Goal: Task Accomplishment & Management: Use online tool/utility

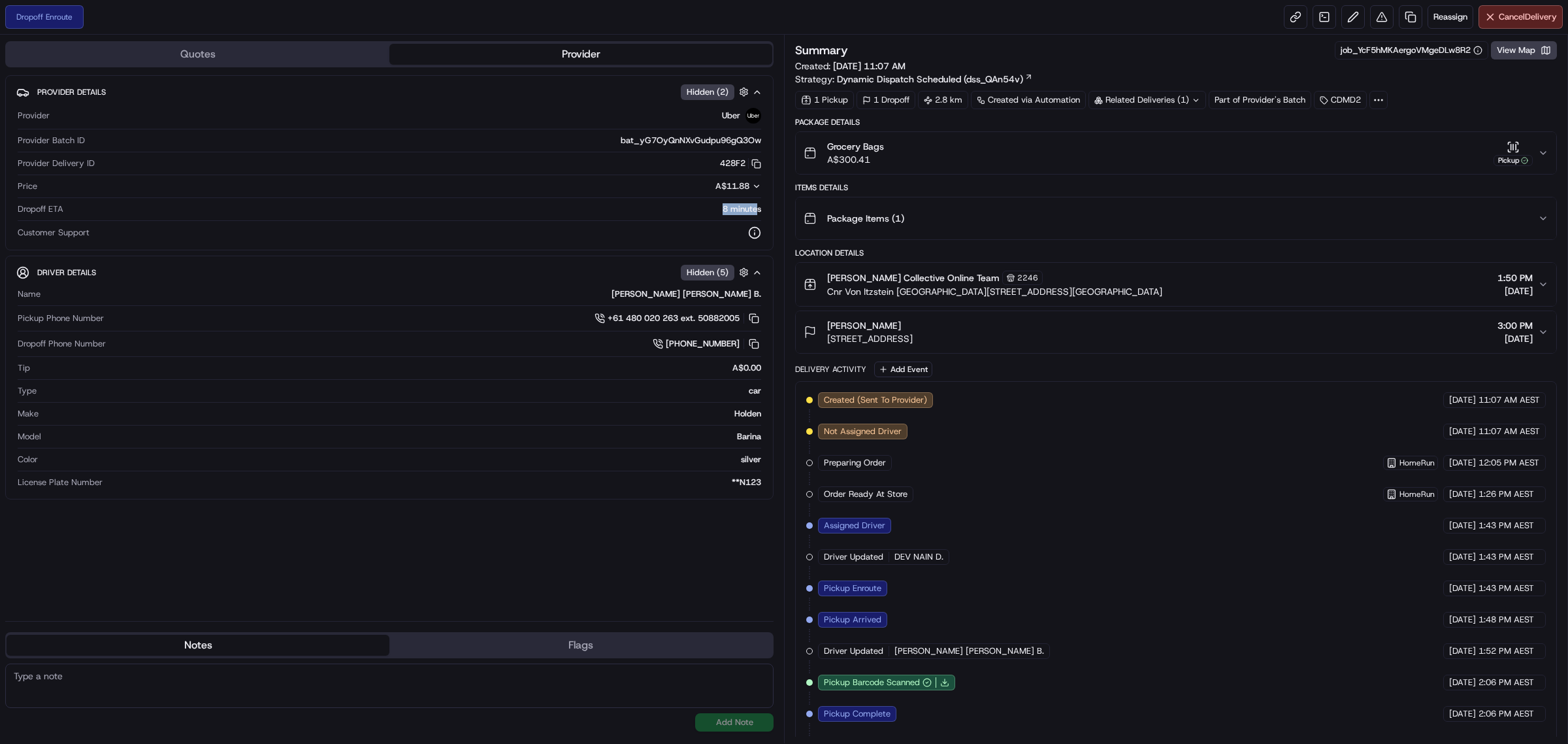
drag, startPoint x: 714, startPoint y: 208, endPoint x: 757, endPoint y: 209, distance: 43.0
click at [757, 209] on div "8 minutes" at bounding box center [415, 209] width 693 height 12
click at [380, 208] on div "8 minutes" at bounding box center [415, 209] width 693 height 12
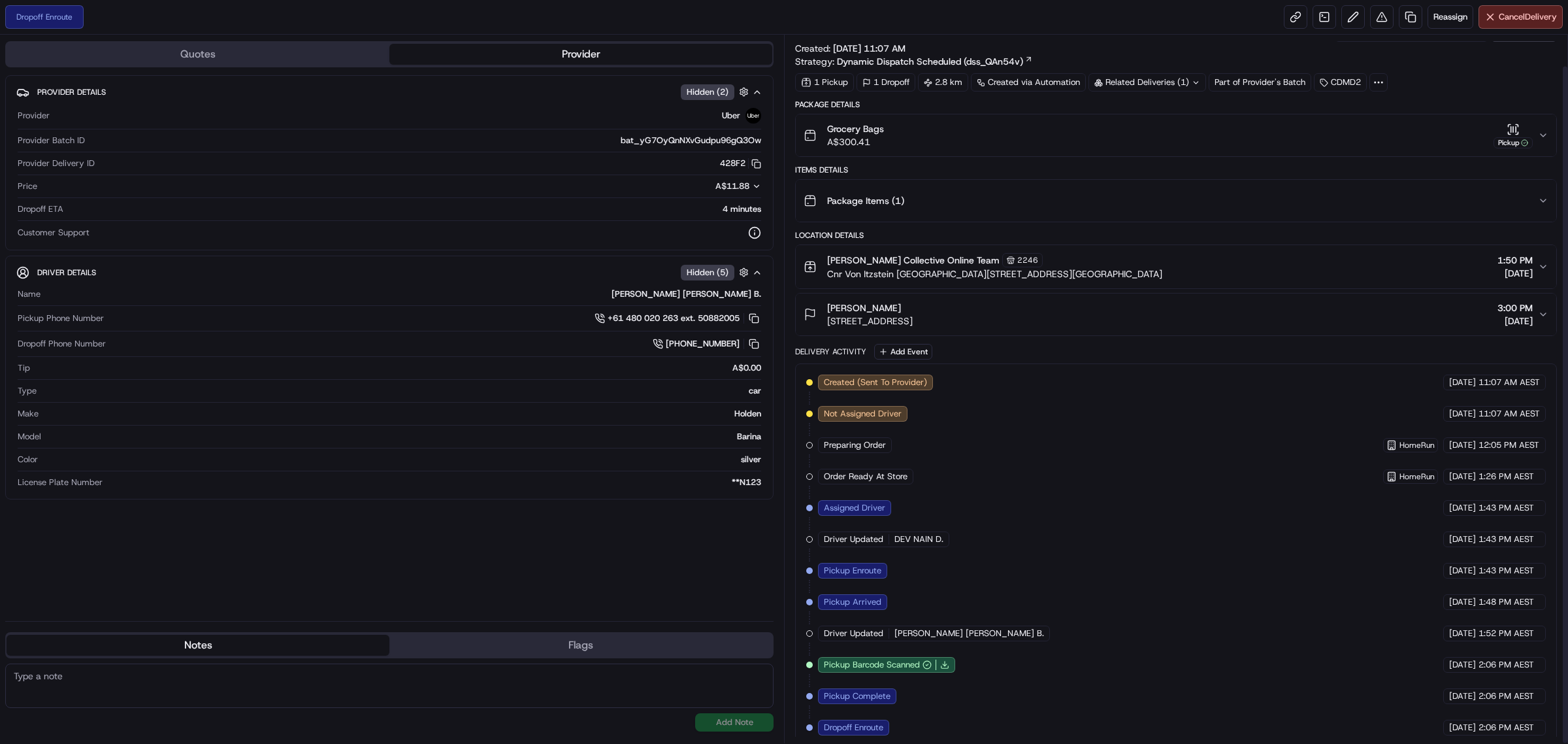
scroll to position [33, 0]
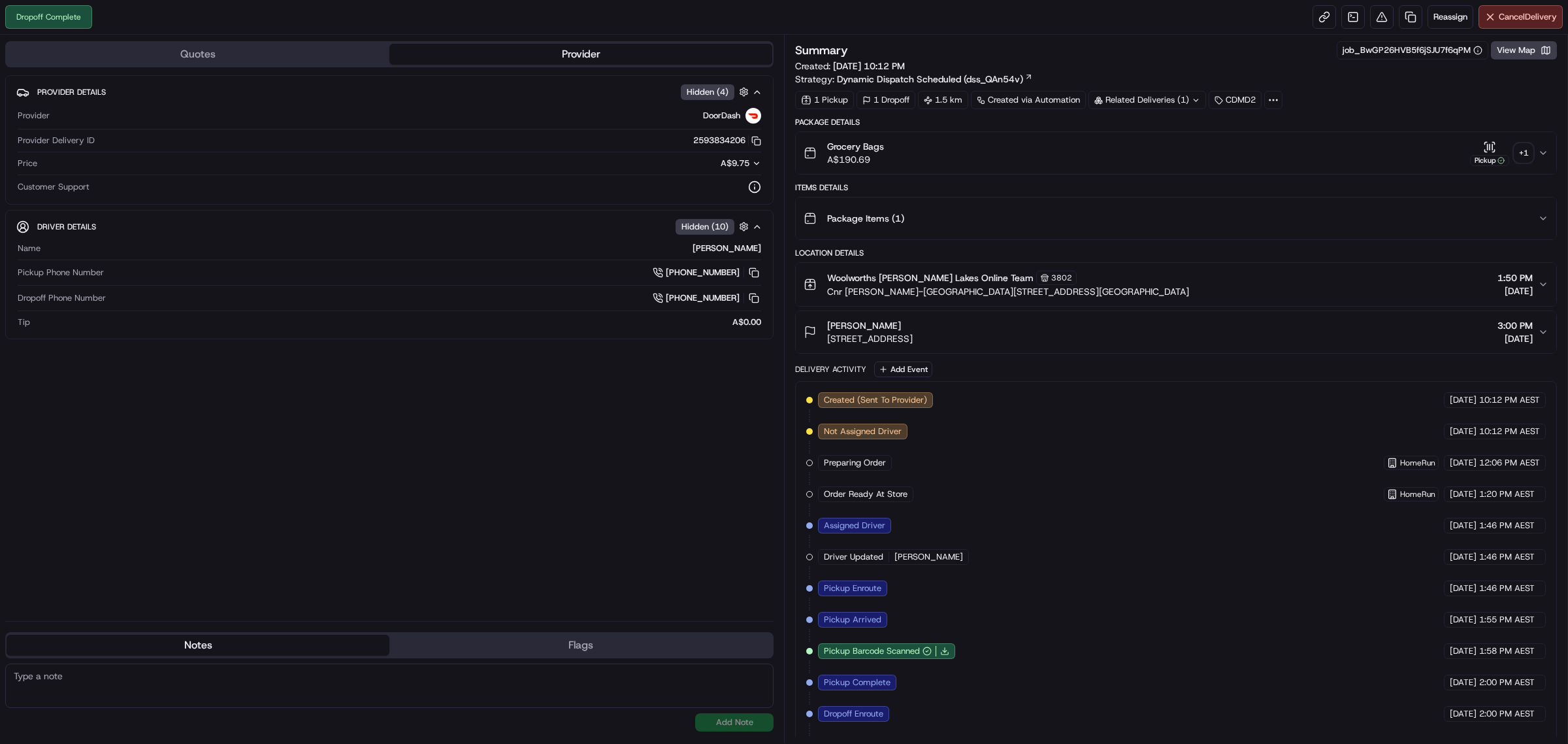
click at [1540, 157] on icon "button" at bounding box center [1543, 153] width 10 height 10
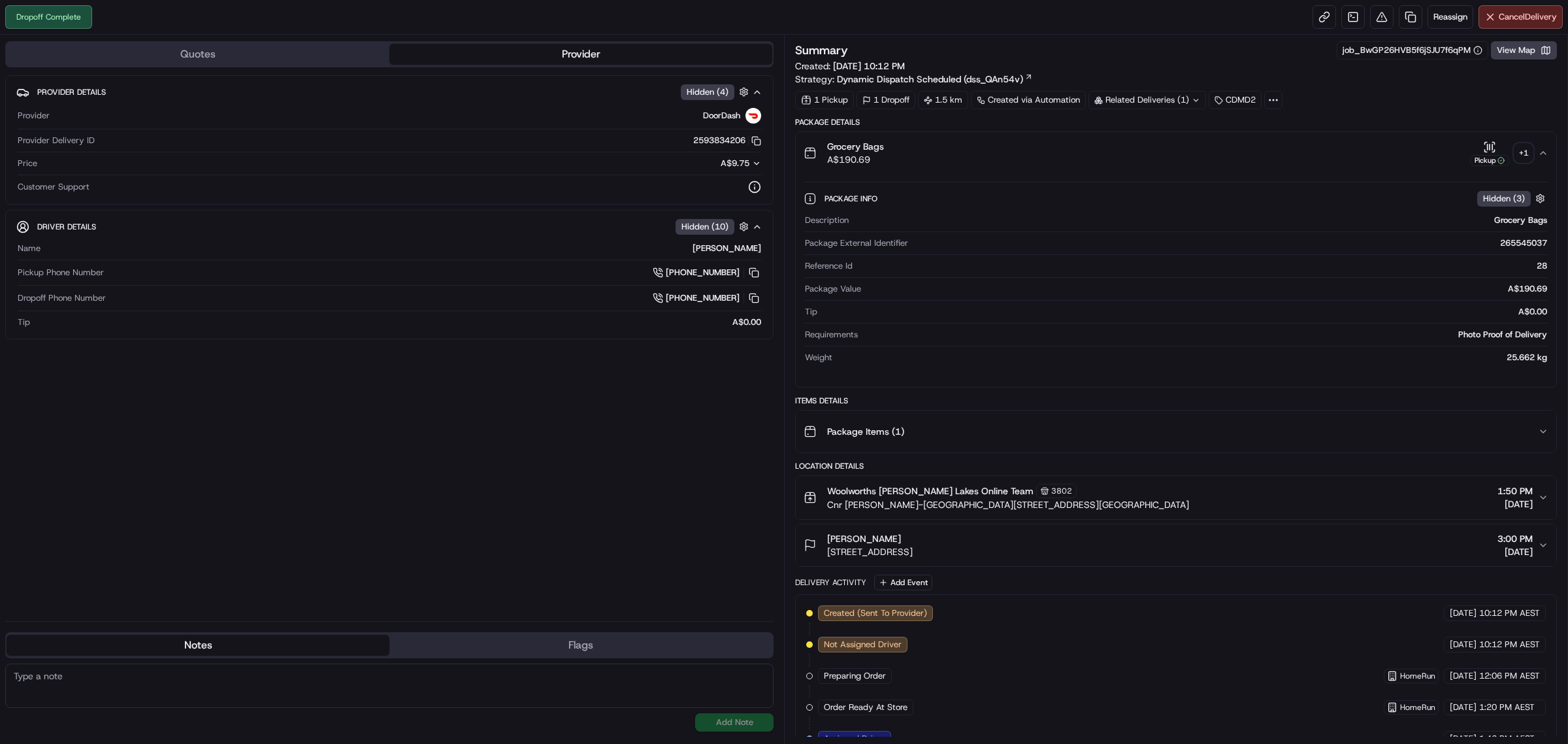
click at [1514, 149] on div "+ 1" at bounding box center [1523, 152] width 18 height 18
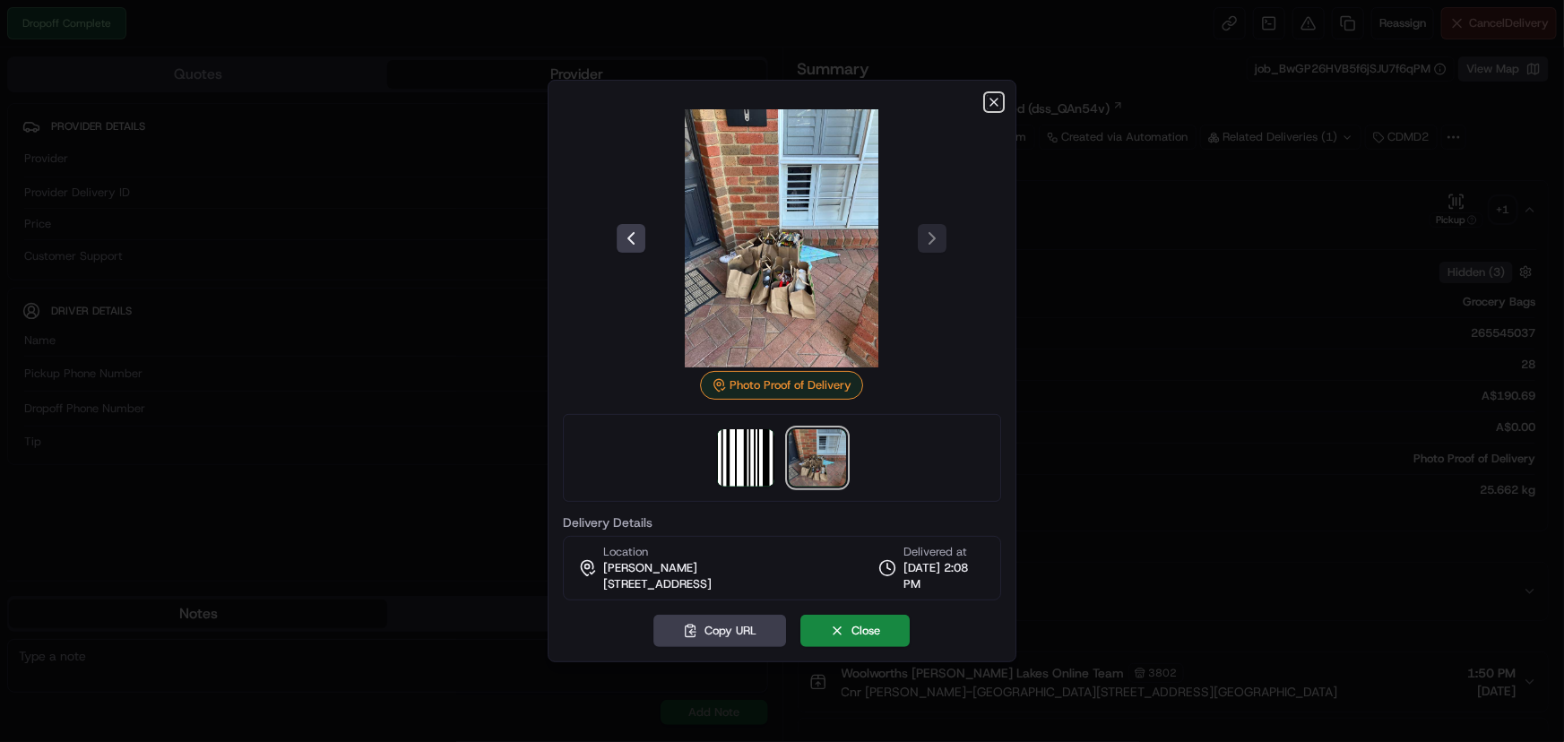
click at [992, 105] on icon "button" at bounding box center [993, 102] width 7 height 7
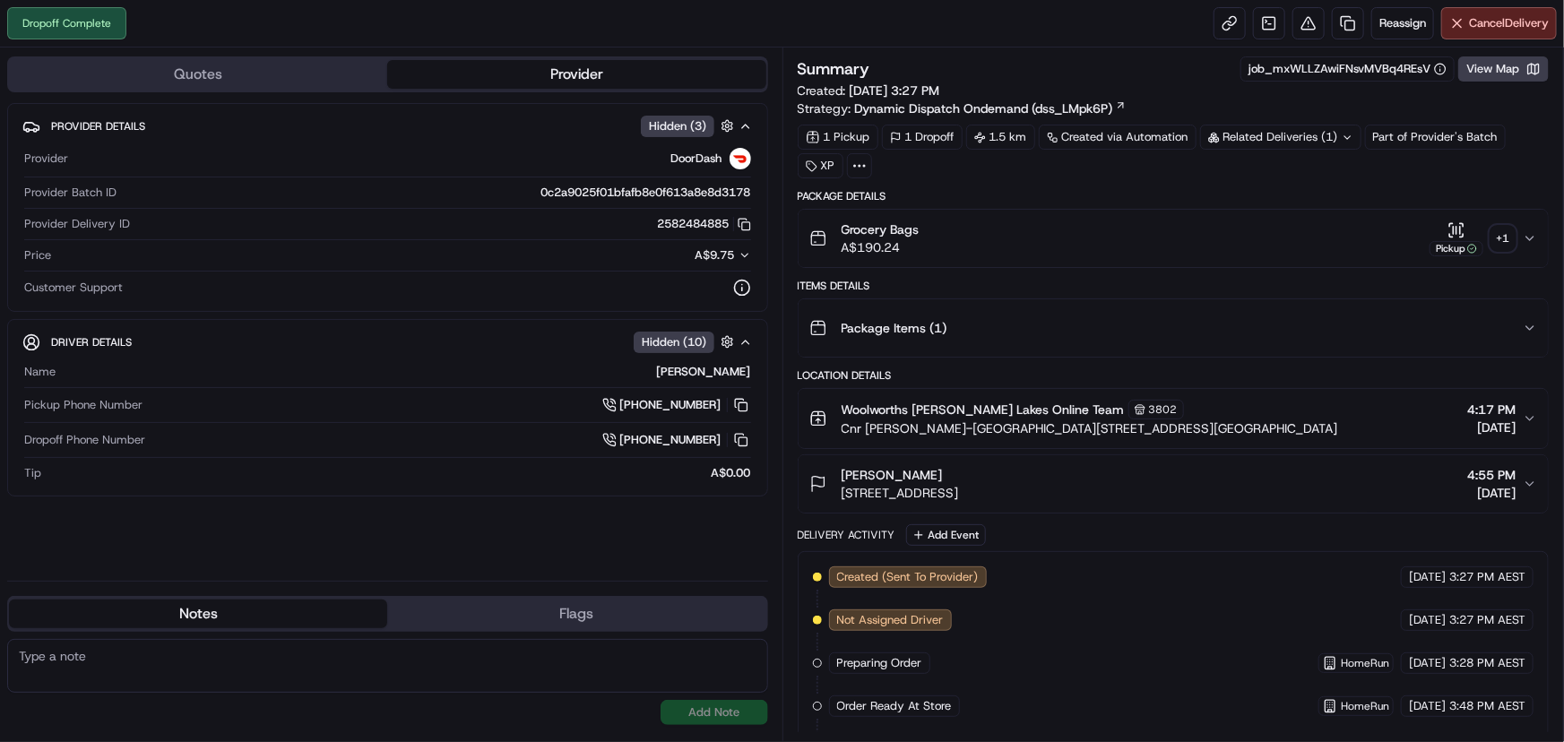
click at [1506, 238] on div "+ 1" at bounding box center [1502, 238] width 25 height 25
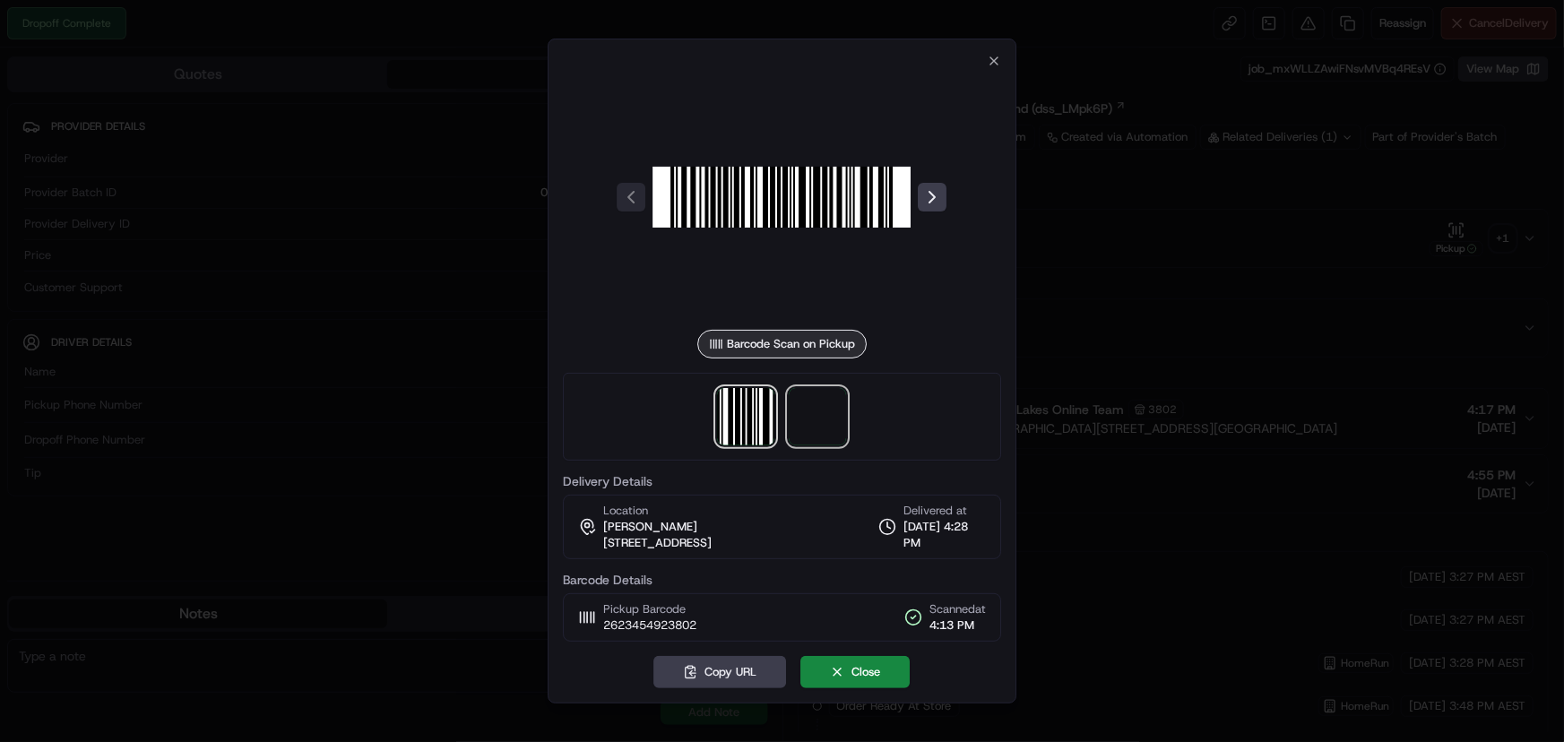
click at [791, 412] on span at bounding box center [818, 416] width 57 height 57
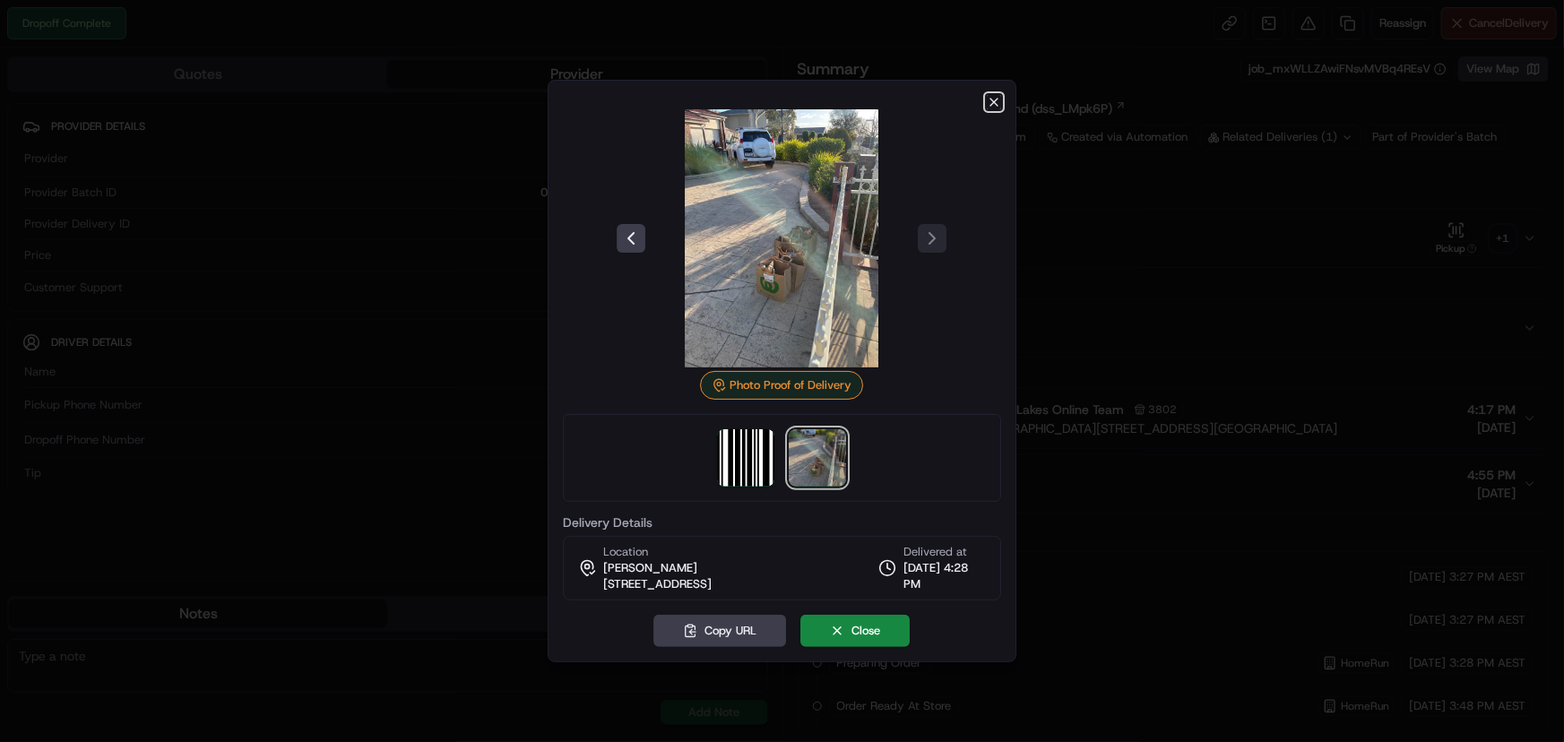
click at [995, 99] on icon "button" at bounding box center [994, 102] width 14 height 14
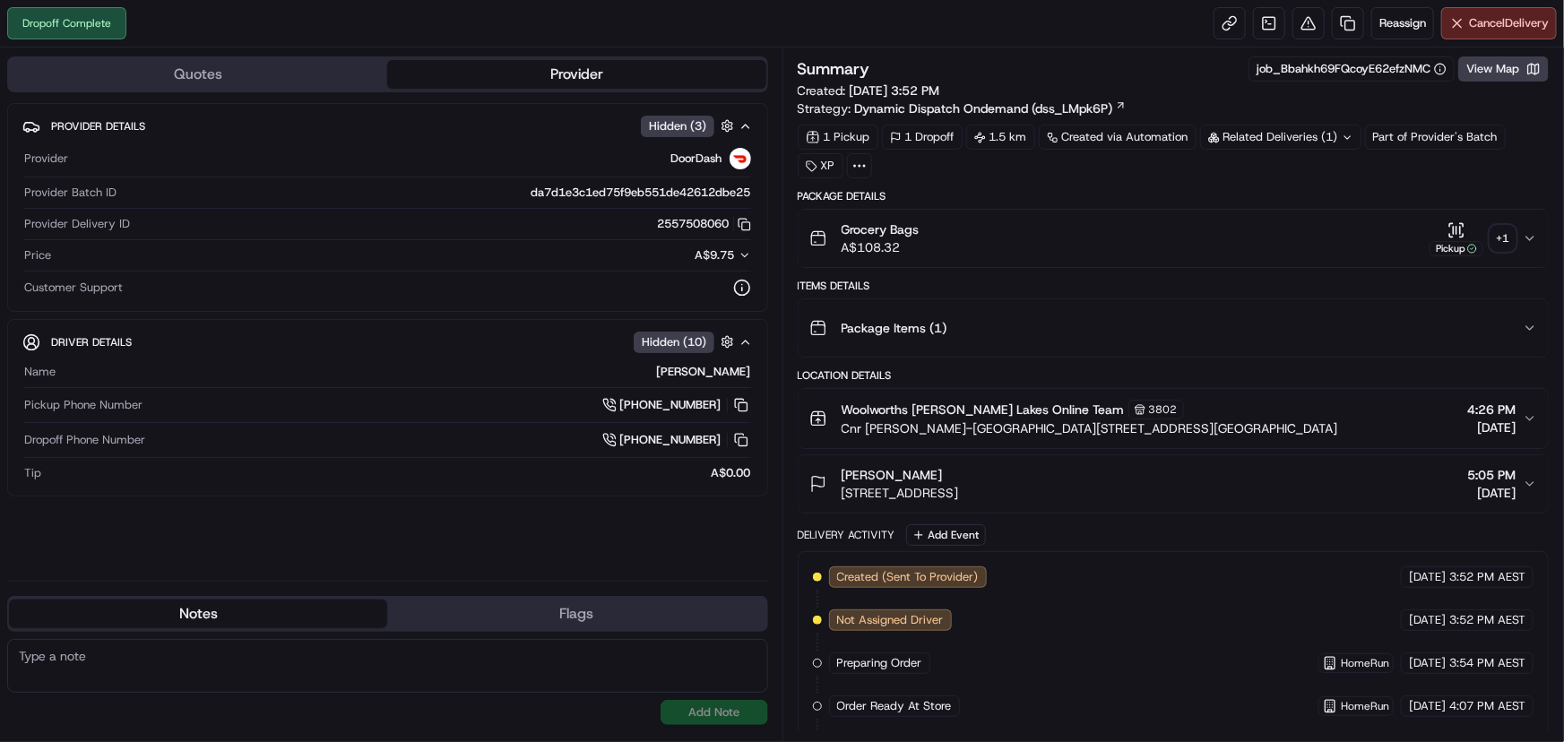
click at [1502, 235] on div "+ 1" at bounding box center [1502, 238] width 25 height 25
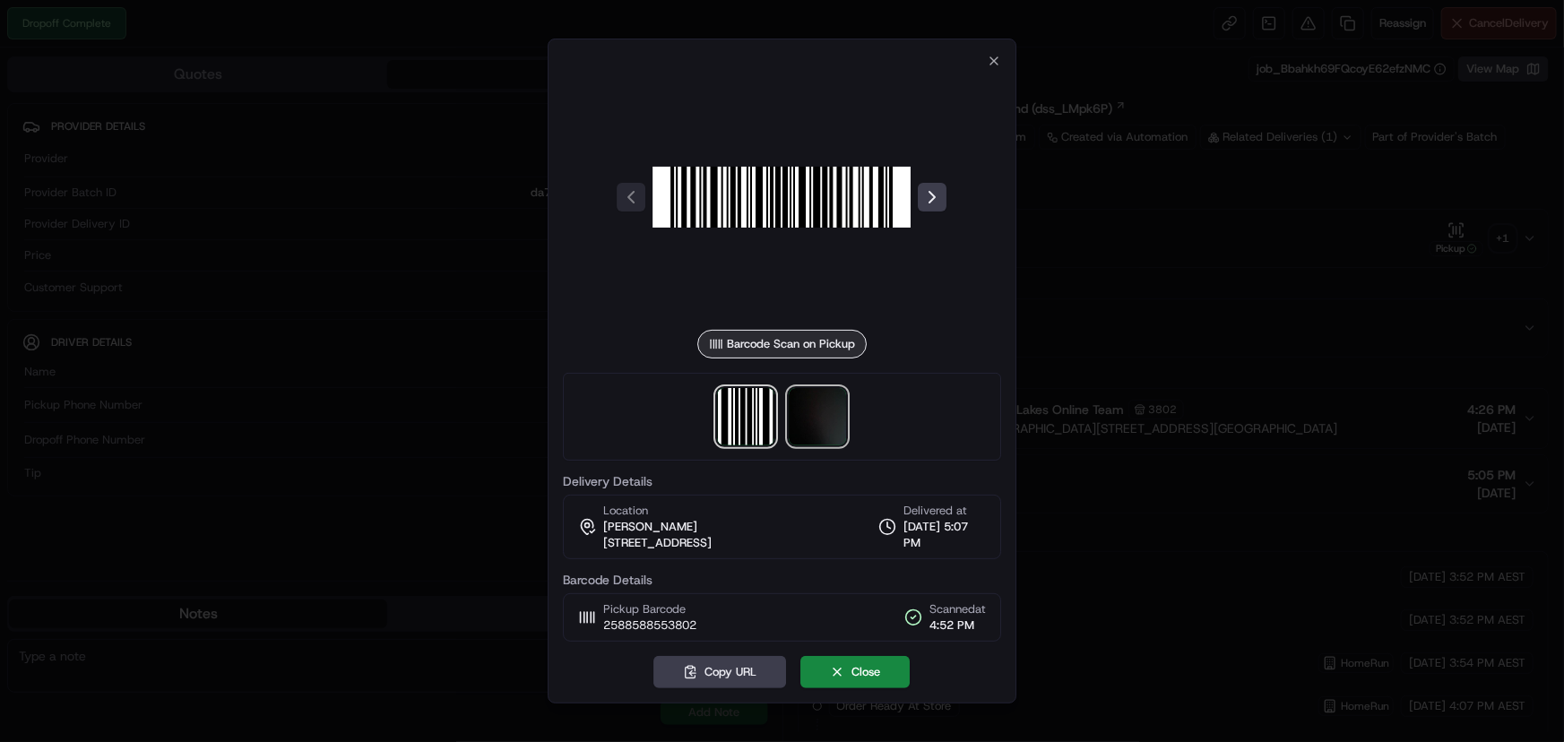
click at [805, 434] on img at bounding box center [818, 416] width 57 height 57
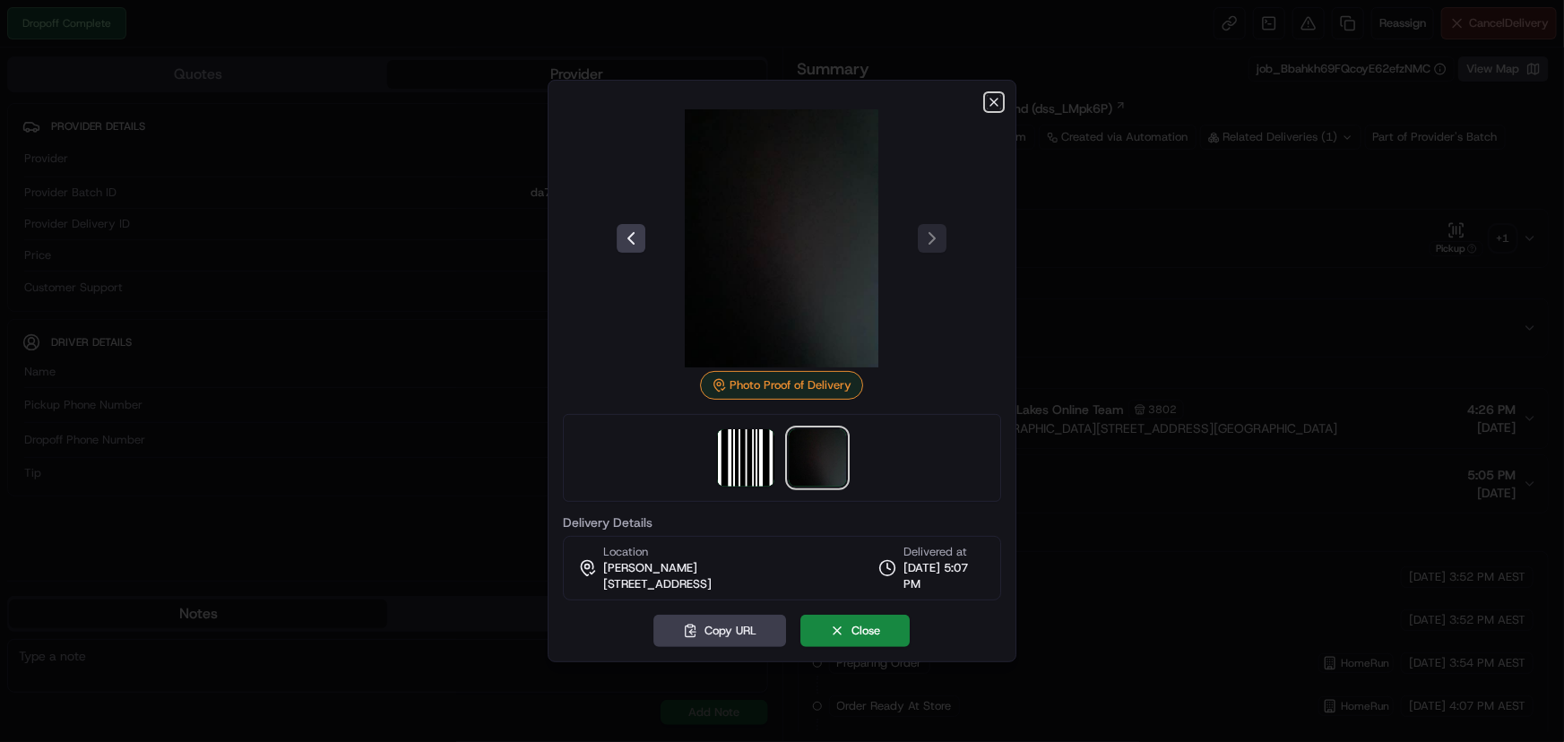
click at [991, 96] on icon "button" at bounding box center [994, 102] width 14 height 14
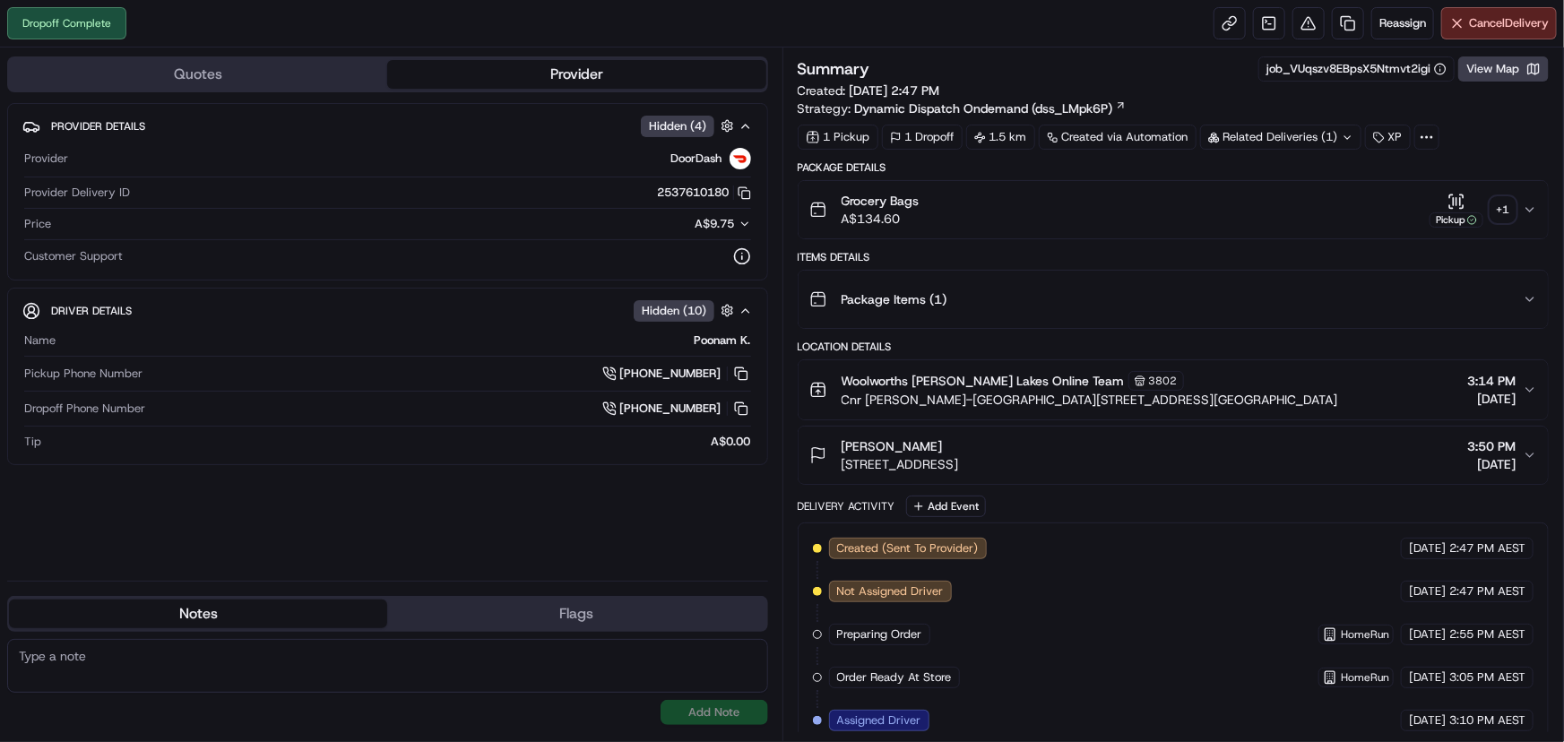
click at [1502, 213] on div "+ 1" at bounding box center [1502, 209] width 25 height 25
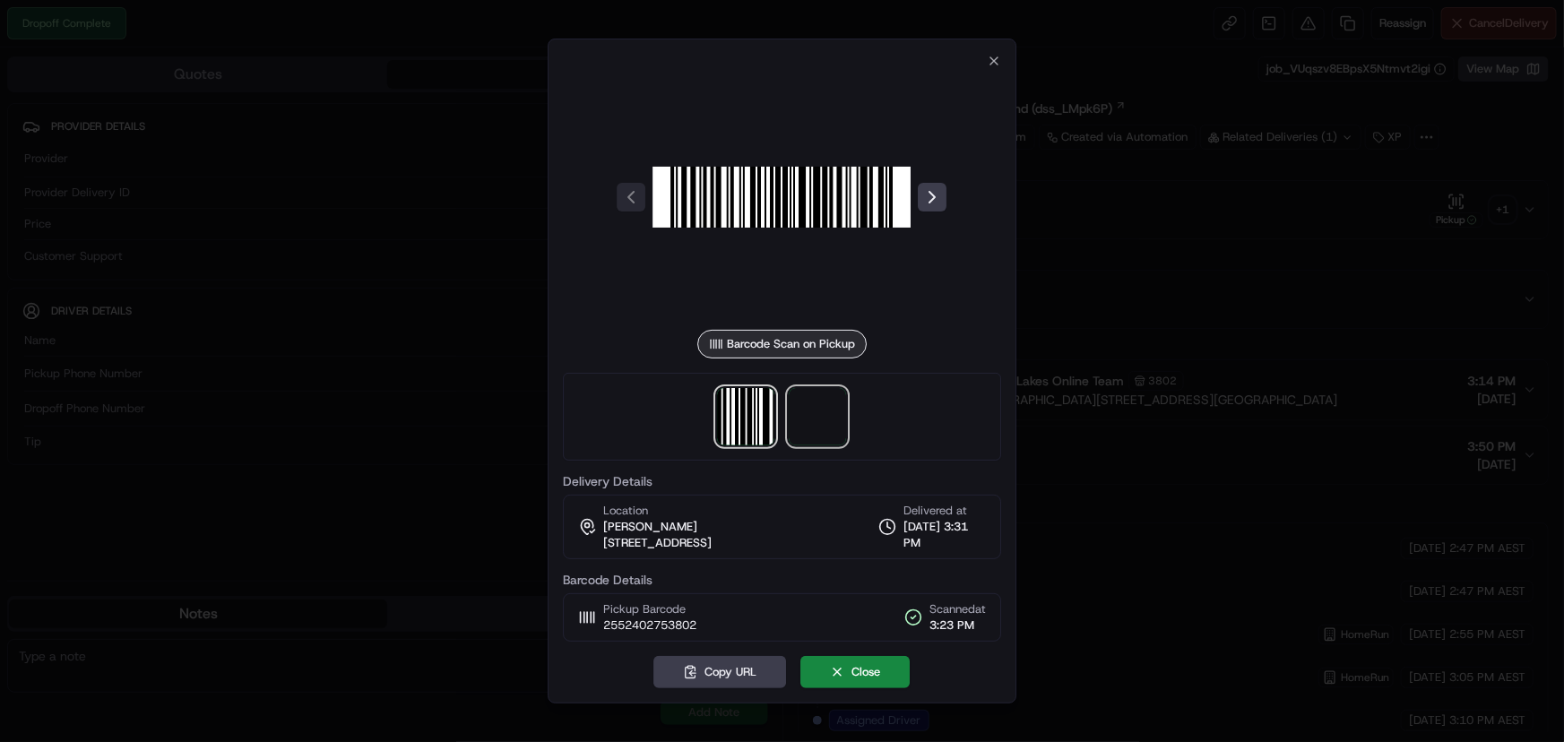
click at [811, 400] on span at bounding box center [818, 416] width 57 height 57
